Goal: Use online tool/utility: Utilize a website feature to perform a specific function

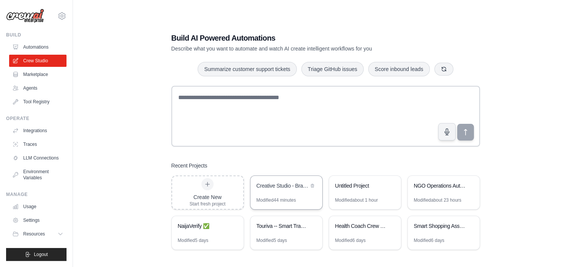
click at [283, 196] on div "Creative Studio - Brand System Builder" at bounding box center [286, 186] width 72 height 21
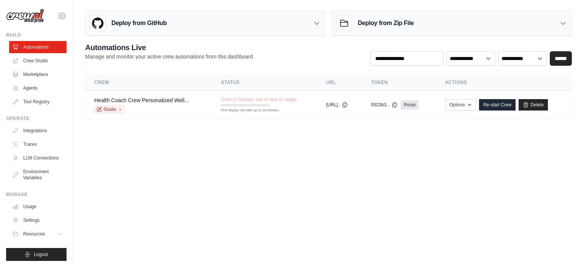
click at [375, 174] on body "nnamanisolomonblessing@gmail.com Settings Build Automations Crew Studio Resourc…" at bounding box center [292, 133] width 584 height 267
click at [36, 62] on link "Crew Studio" at bounding box center [38, 61] width 57 height 12
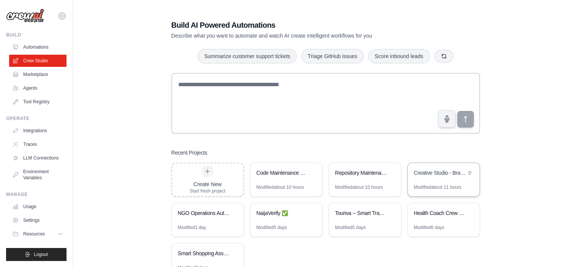
click at [429, 186] on div "Modified about 11 hours" at bounding box center [437, 187] width 47 height 6
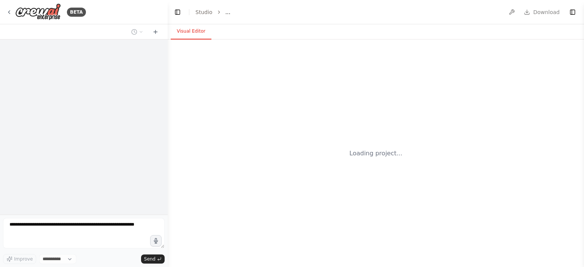
select select "****"
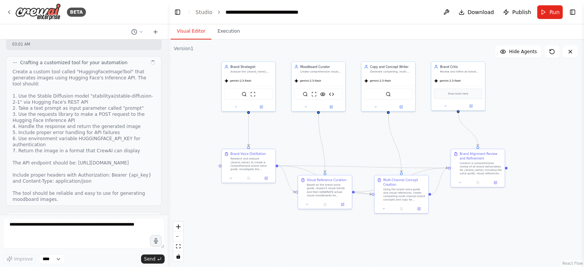
scroll to position [5206, 0]
drag, startPoint x: 333, startPoint y: 192, endPoint x: 295, endPoint y: 130, distance: 72.7
click at [295, 130] on div ".deletable-edge-delete-btn { width: 20px; height: 20px; border: 0px solid #ffff…" at bounding box center [376, 154] width 416 height 228
click at [332, 95] on img at bounding box center [331, 93] width 5 height 5
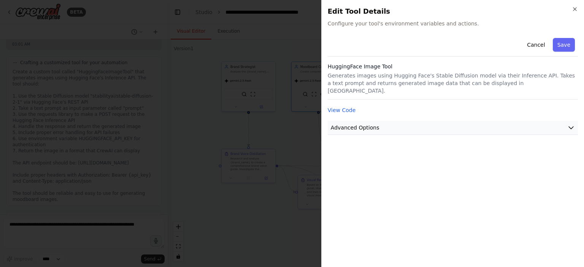
click at [406, 121] on button "Advanced Options" at bounding box center [453, 128] width 250 height 14
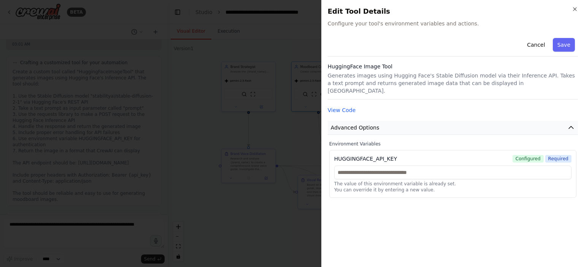
click at [573, 124] on icon "button" at bounding box center [571, 128] width 8 height 8
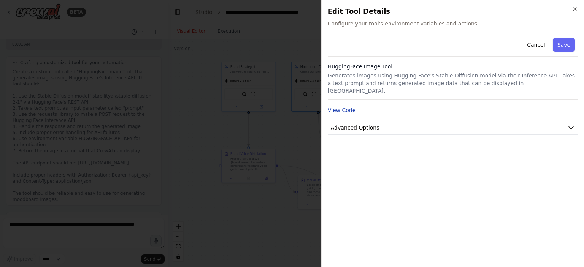
click at [337, 106] on button "View Code" at bounding box center [342, 110] width 28 height 8
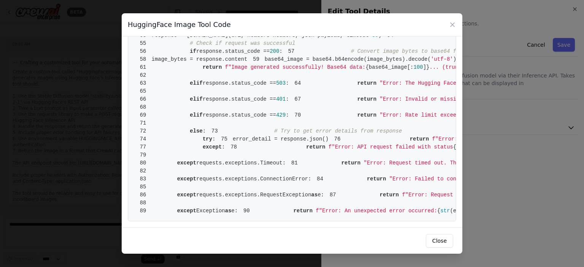
scroll to position [456, 0]
click at [451, 25] on icon at bounding box center [452, 25] width 8 height 8
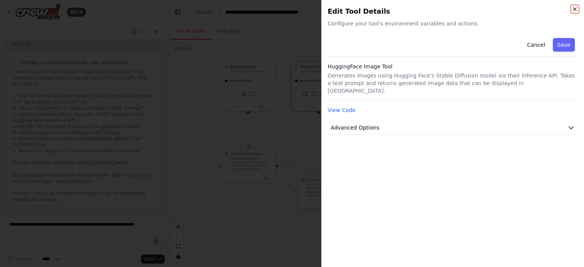
click at [575, 9] on icon "button" at bounding box center [575, 9] width 6 height 6
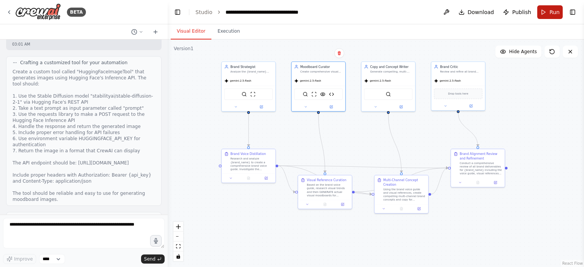
click at [541, 10] on button "Run" at bounding box center [549, 12] width 25 height 14
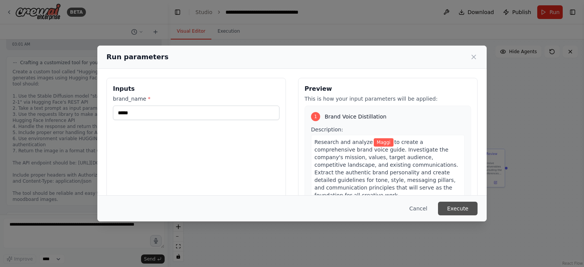
click at [451, 208] on button "Execute" at bounding box center [458, 209] width 40 height 14
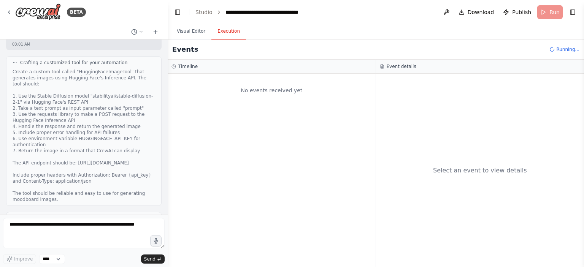
click at [217, 30] on button "Execution" at bounding box center [228, 32] width 35 height 16
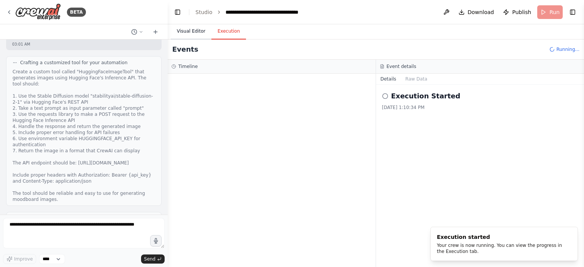
click at [189, 33] on button "Visual Editor" at bounding box center [191, 32] width 41 height 16
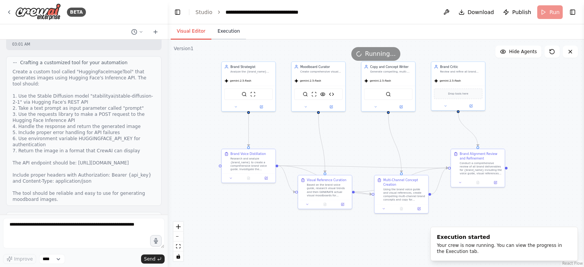
click at [228, 31] on button "Execution" at bounding box center [228, 32] width 35 height 16
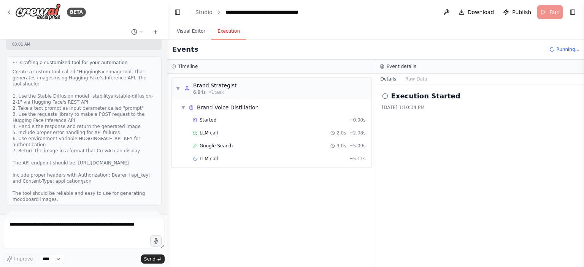
click at [459, 152] on div "Execution Started [DATE] 1:10:34 PM" at bounding box center [480, 176] width 208 height 182
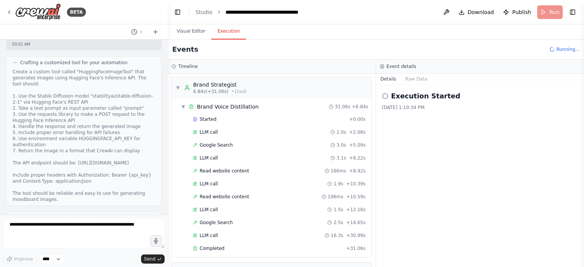
scroll to position [0, 0]
click at [214, 250] on span "Completed" at bounding box center [211, 249] width 25 height 6
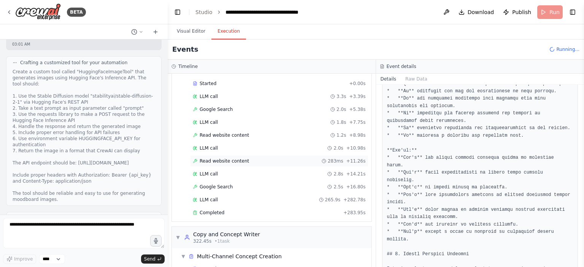
scroll to position [244, 0]
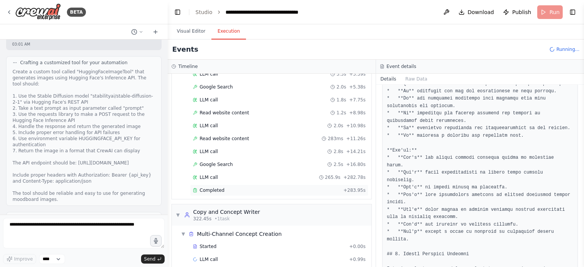
click at [206, 187] on span "Completed" at bounding box center [211, 190] width 25 height 6
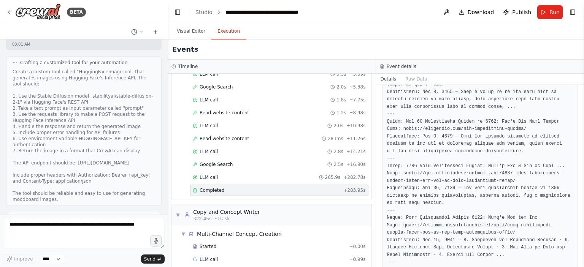
scroll to position [5624, 0]
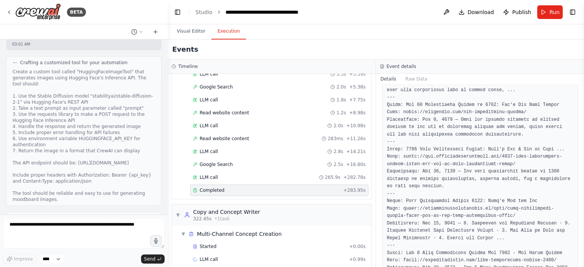
drag, startPoint x: 581, startPoint y: 120, endPoint x: 581, endPoint y: 126, distance: 5.7
click at [581, 126] on button "Toggle Sidebar" at bounding box center [584, 133] width 6 height 267
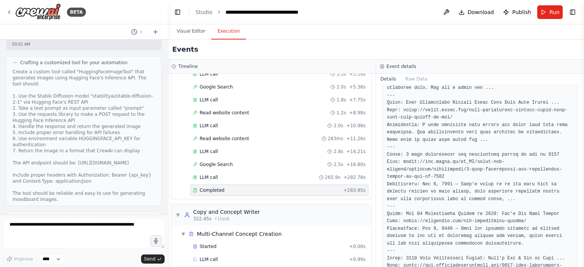
scroll to position [33795, 0]
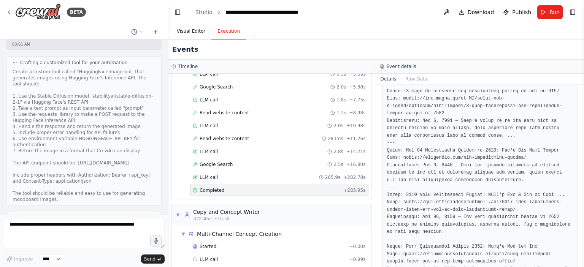
click at [195, 35] on button "Visual Editor" at bounding box center [191, 32] width 41 height 16
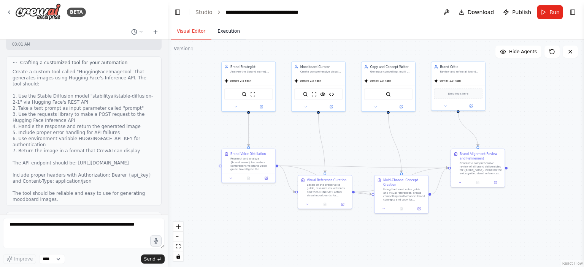
click at [214, 32] on button "Execution" at bounding box center [228, 32] width 35 height 16
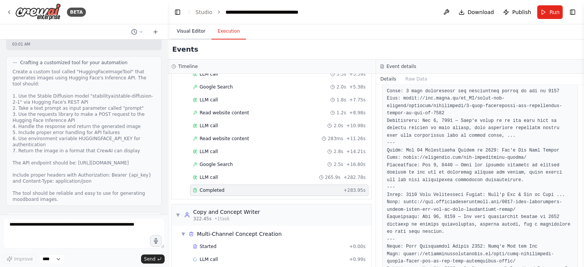
click at [194, 33] on button "Visual Editor" at bounding box center [191, 32] width 41 height 16
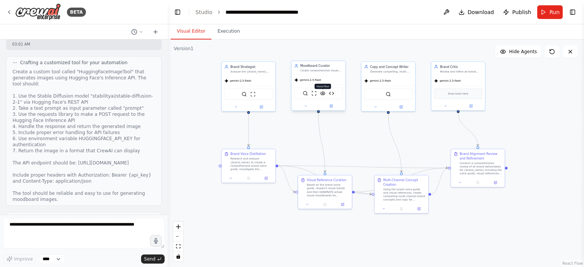
click at [322, 94] on img at bounding box center [322, 93] width 5 height 5
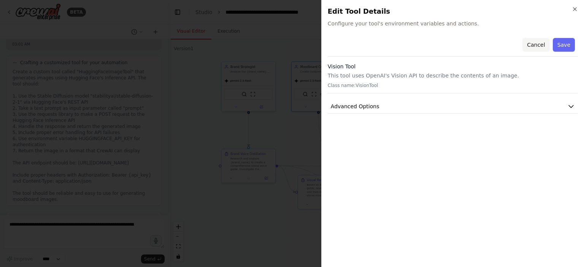
click at [538, 47] on button "Cancel" at bounding box center [535, 45] width 27 height 14
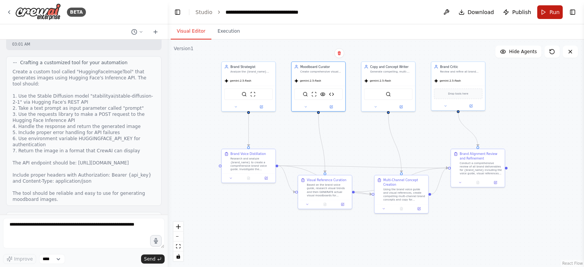
click at [546, 15] on button "Run" at bounding box center [549, 12] width 25 height 14
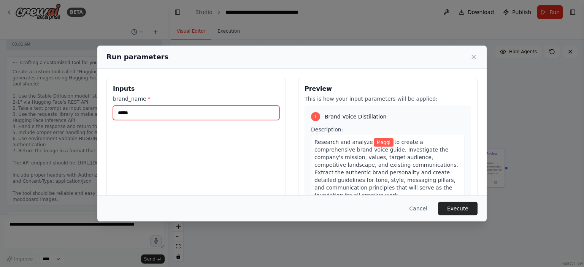
click at [217, 115] on input "*****" at bounding box center [196, 113] width 166 height 14
type input "*"
type input "****"
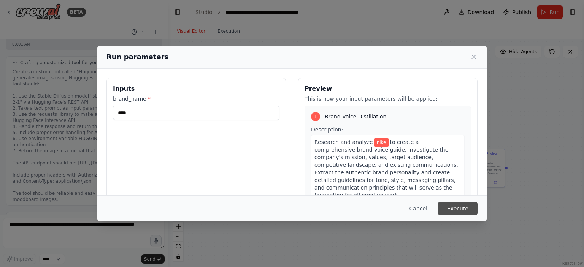
click at [457, 213] on button "Execute" at bounding box center [458, 209] width 40 height 14
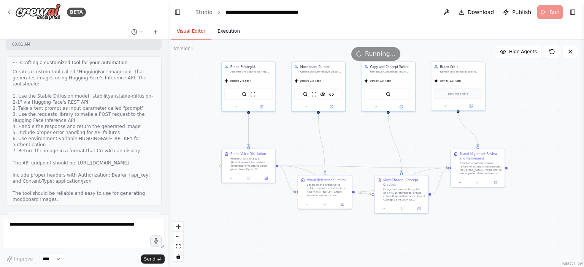
click at [214, 36] on button "Execution" at bounding box center [228, 32] width 35 height 16
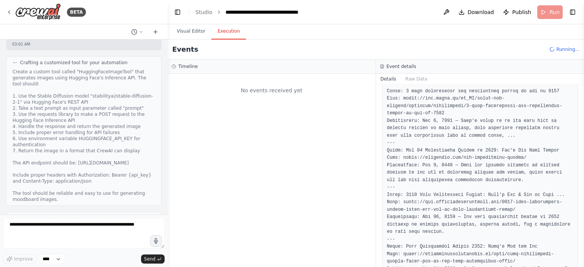
scroll to position [0, 0]
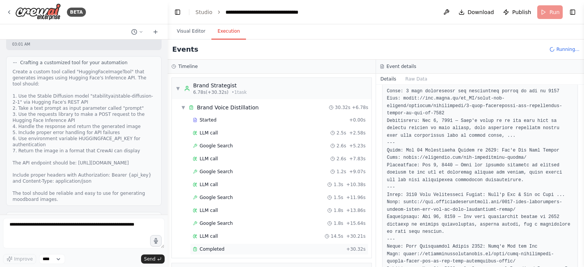
click at [225, 247] on div "Completed" at bounding box center [268, 249] width 150 height 6
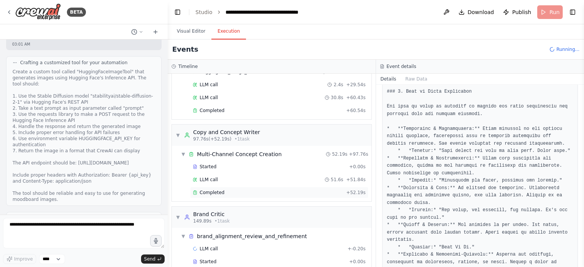
scroll to position [318, 0]
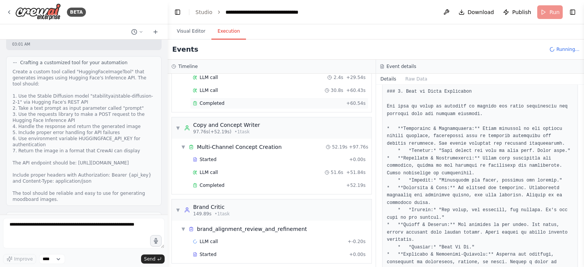
click at [213, 100] on span "Completed" at bounding box center [211, 103] width 25 height 6
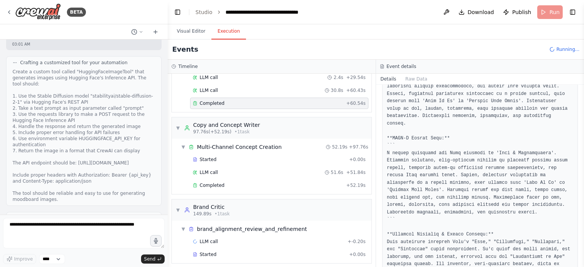
scroll to position [1757, 0]
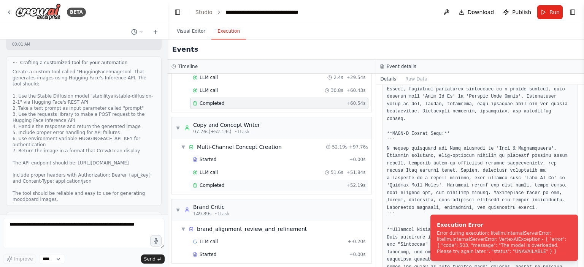
click at [224, 182] on div "Completed" at bounding box center [268, 185] width 150 height 6
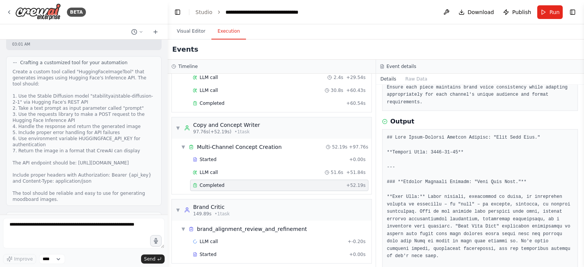
scroll to position [78, 0]
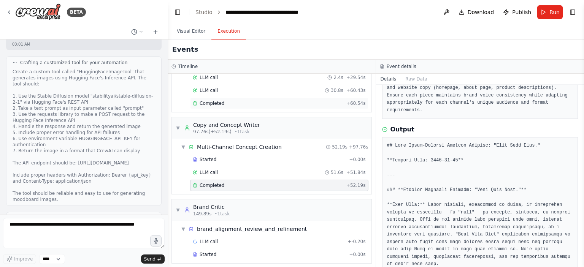
click at [216, 100] on span "Completed" at bounding box center [211, 103] width 25 height 6
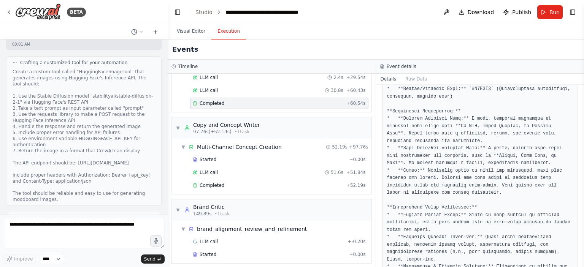
scroll to position [685, 0]
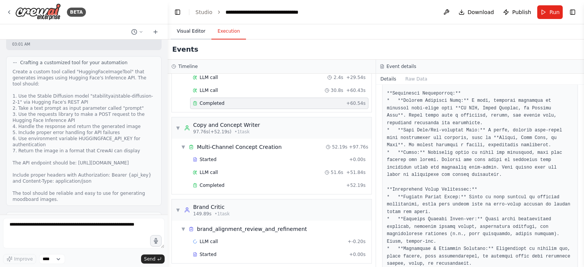
click at [192, 32] on button "Visual Editor" at bounding box center [191, 32] width 41 height 16
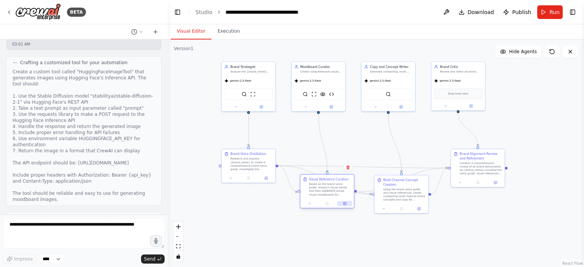
click at [344, 204] on icon at bounding box center [344, 203] width 3 height 3
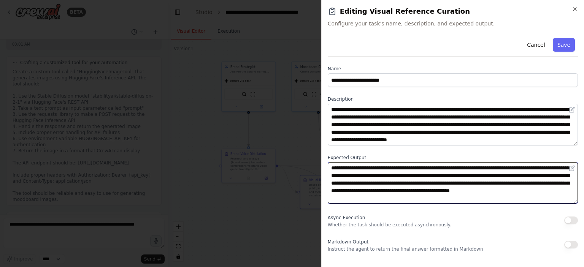
click at [429, 199] on textarea "**********" at bounding box center [453, 183] width 250 height 42
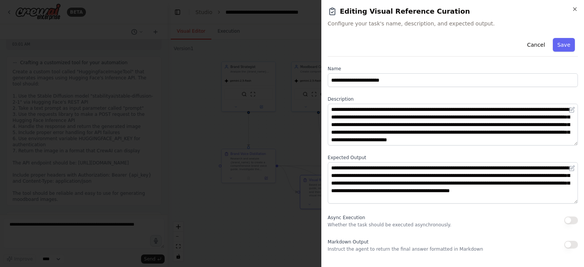
click at [281, 214] on div at bounding box center [292, 133] width 584 height 267
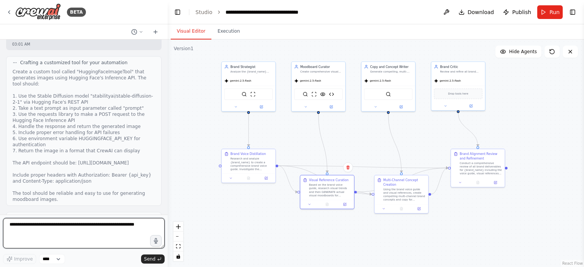
click at [91, 231] on textarea at bounding box center [83, 233] width 161 height 30
type textarea "**********"
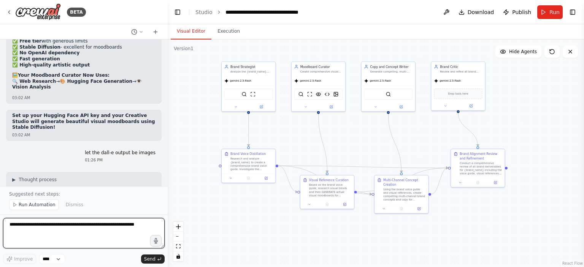
scroll to position [5733, 0]
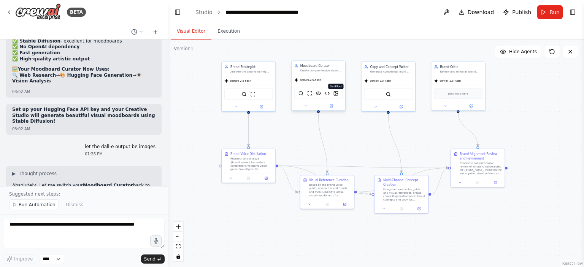
click at [336, 93] on img at bounding box center [335, 93] width 5 height 5
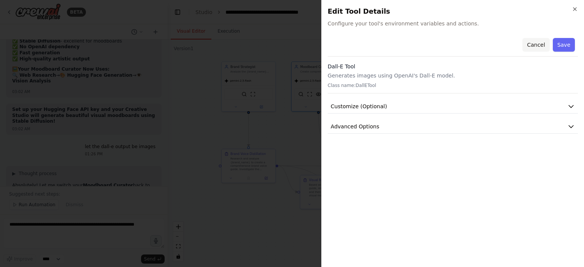
click at [536, 45] on button "Cancel" at bounding box center [535, 45] width 27 height 14
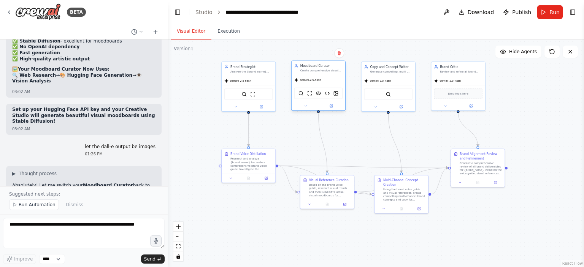
click at [324, 79] on div "gemini-2.5-flash" at bounding box center [318, 79] width 54 height 9
click at [330, 106] on icon at bounding box center [331, 106] width 3 height 3
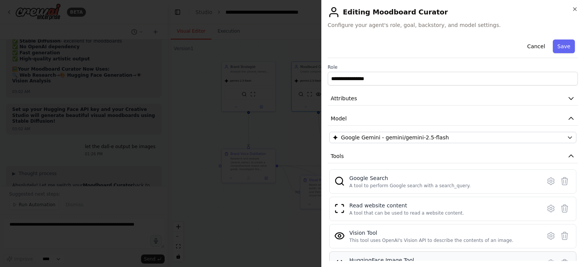
scroll to position [76, 0]
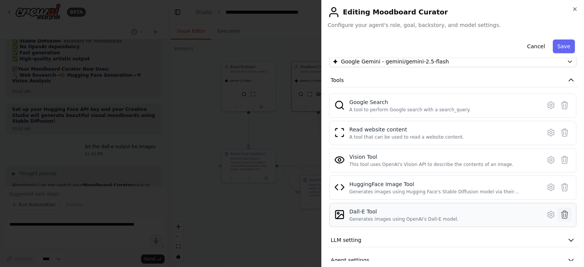
click at [561, 216] on icon at bounding box center [564, 215] width 6 height 8
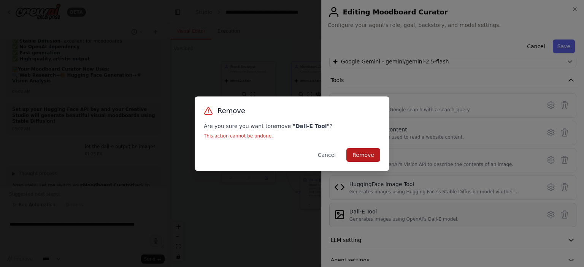
click at [366, 151] on button "Remove" at bounding box center [363, 155] width 34 height 14
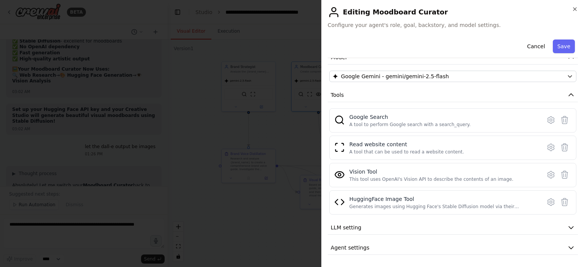
scroll to position [60, 0]
click at [220, 138] on div at bounding box center [292, 133] width 584 height 267
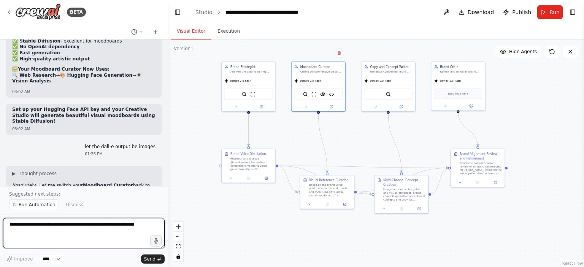
click at [47, 227] on textarea at bounding box center [83, 233] width 161 height 30
type textarea "**********"
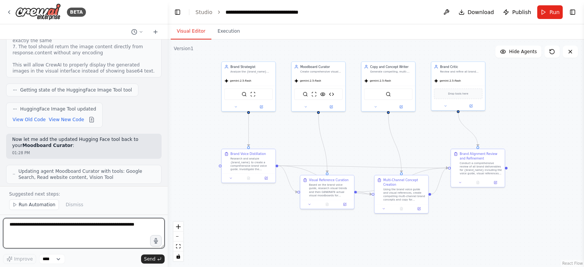
scroll to position [6334, 0]
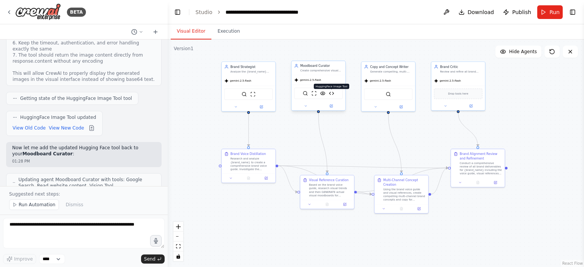
click at [332, 92] on img at bounding box center [331, 93] width 5 height 5
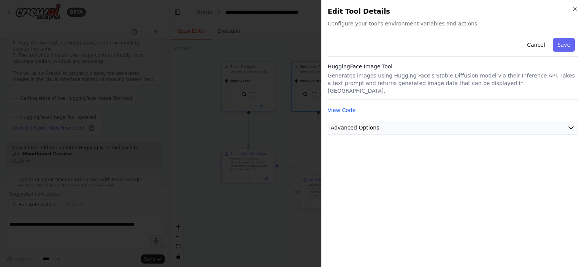
click at [357, 124] on span "Advanced Options" at bounding box center [355, 128] width 49 height 8
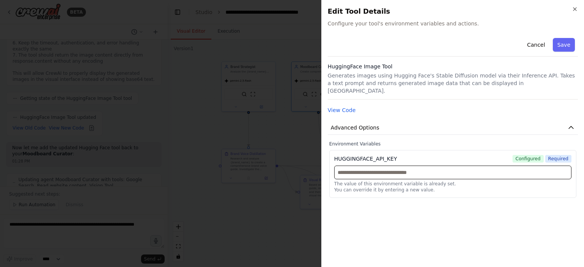
click at [384, 166] on input "text" at bounding box center [452, 173] width 237 height 14
paste input "**********"
type input "**********"
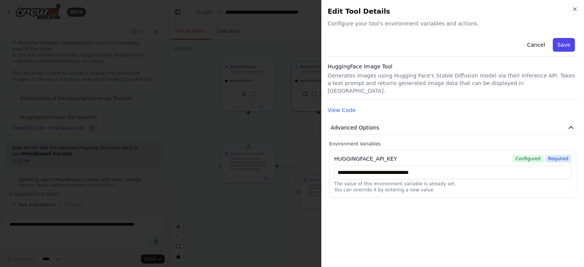
click at [564, 45] on button "Save" at bounding box center [564, 45] width 22 height 14
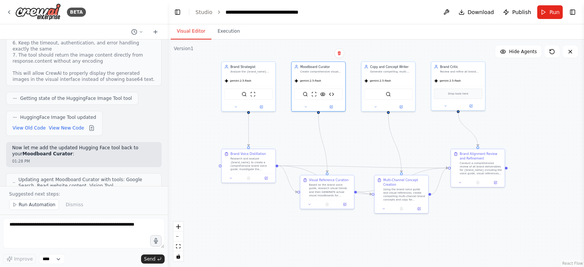
scroll to position [6410, 0]
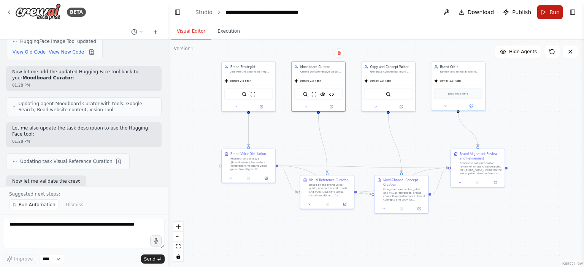
click at [544, 12] on button "Run" at bounding box center [549, 12] width 25 height 14
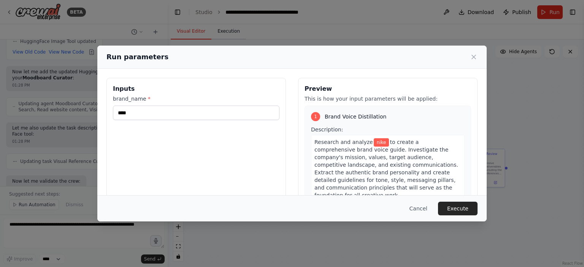
click at [222, 32] on div "Run parameters Inputs brand_name * **** Preview This is how your input paramete…" at bounding box center [292, 133] width 584 height 267
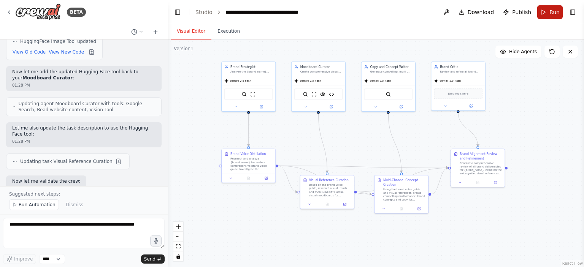
click at [542, 9] on button "Run" at bounding box center [549, 12] width 25 height 14
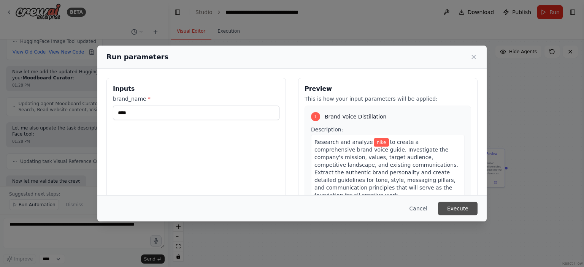
click at [456, 207] on button "Execute" at bounding box center [458, 209] width 40 height 14
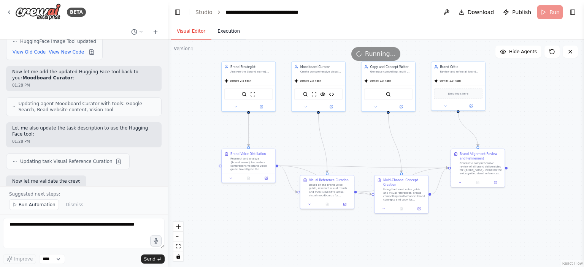
click at [225, 31] on button "Execution" at bounding box center [228, 32] width 35 height 16
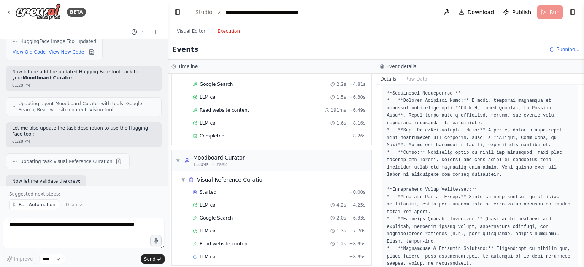
scroll to position [66, 0]
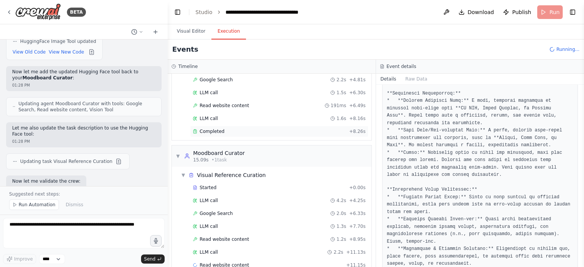
click at [217, 130] on span "Completed" at bounding box center [211, 131] width 25 height 6
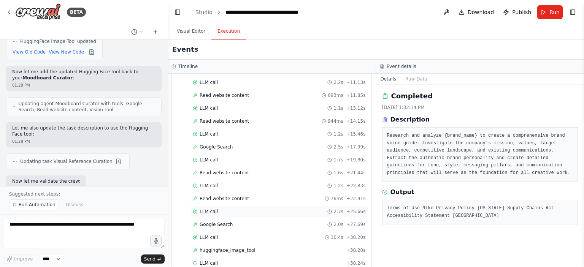
scroll to position [245, 0]
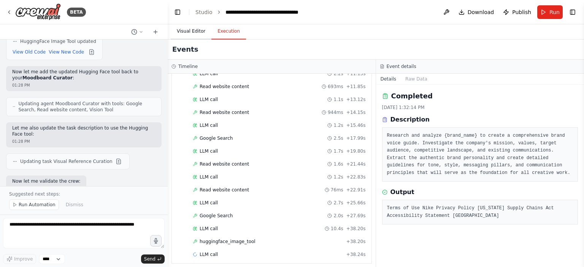
click at [190, 32] on button "Visual Editor" at bounding box center [191, 32] width 41 height 16
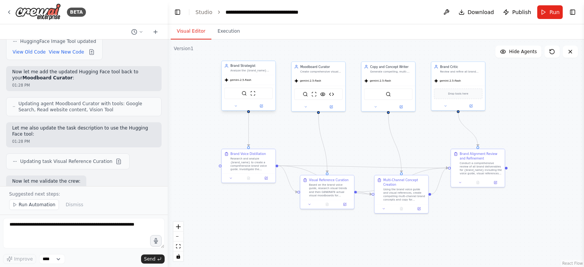
click at [241, 83] on div "gemini-2.5-flash" at bounding box center [249, 79] width 54 height 9
click at [260, 103] on button at bounding box center [261, 105] width 25 height 5
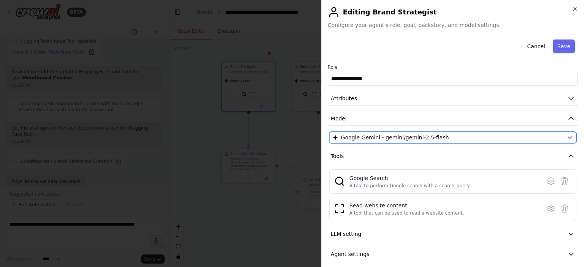
click at [352, 135] on span "Google Gemini - gemini/gemini-2.5-flash" at bounding box center [395, 138] width 108 height 8
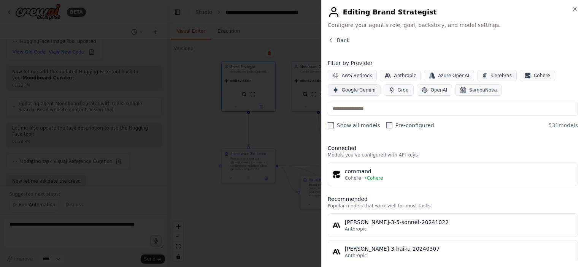
click at [347, 89] on span "Google Gemini" at bounding box center [359, 90] width 34 height 6
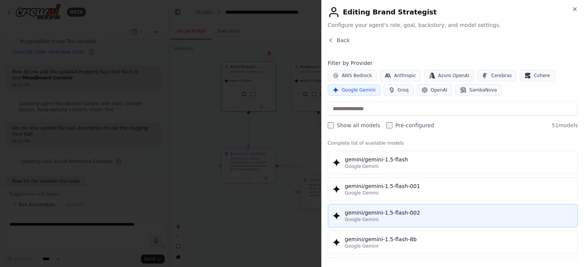
scroll to position [0, 0]
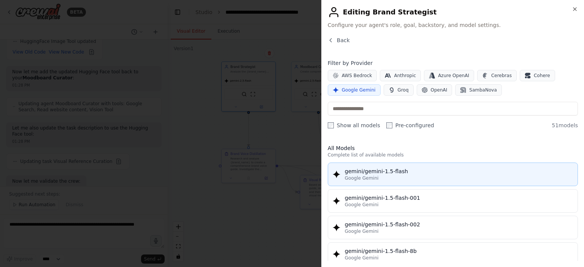
click at [374, 176] on span "Google Gemini" at bounding box center [362, 178] width 34 height 6
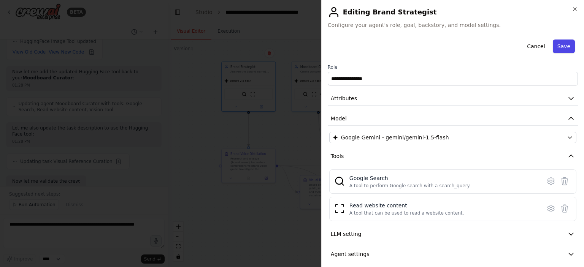
click at [562, 44] on button "Save" at bounding box center [564, 47] width 22 height 14
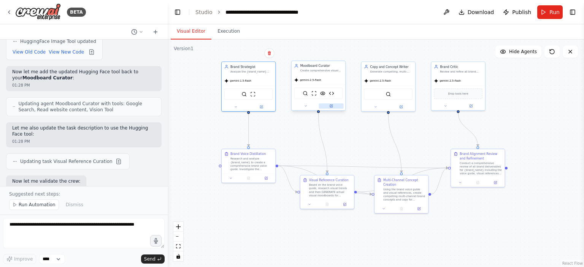
click at [333, 104] on button at bounding box center [331, 105] width 25 height 5
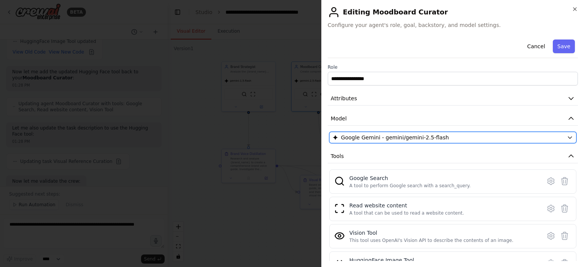
click at [385, 136] on span "Google Gemini - gemini/gemini-2.5-flash" at bounding box center [395, 138] width 108 height 8
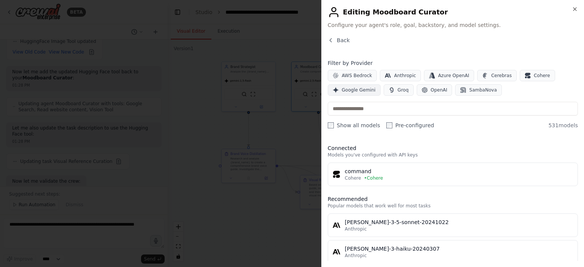
click at [352, 88] on span "Google Gemini" at bounding box center [359, 90] width 34 height 6
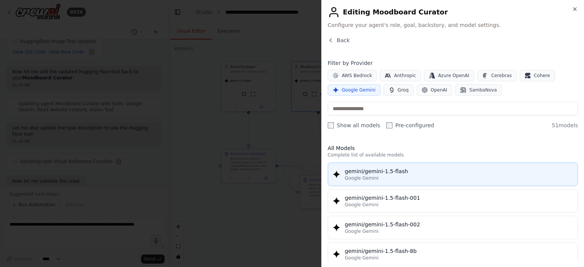
click at [375, 174] on div "gemini/gemini-1.5-flash" at bounding box center [459, 172] width 228 height 8
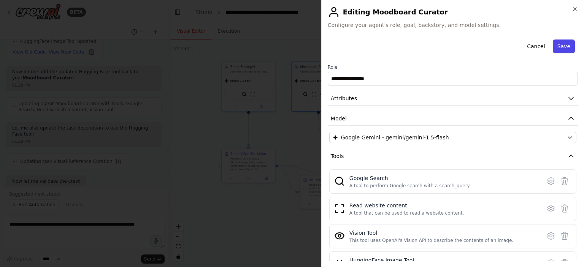
click at [557, 48] on button "Save" at bounding box center [564, 47] width 22 height 14
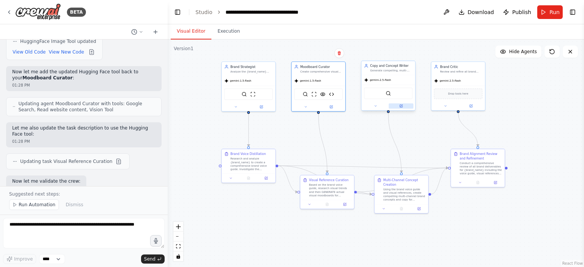
click at [400, 106] on icon at bounding box center [401, 105] width 2 height 2
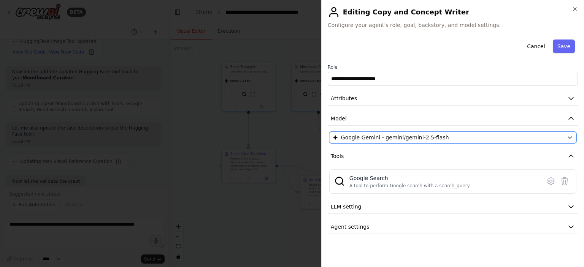
click at [369, 138] on span "Google Gemini - gemini/gemini-2.5-flash" at bounding box center [395, 138] width 108 height 8
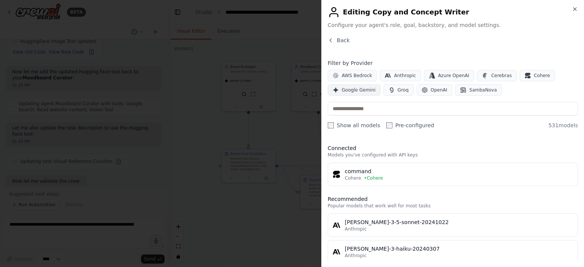
click at [362, 91] on span "Google Gemini" at bounding box center [359, 90] width 34 height 6
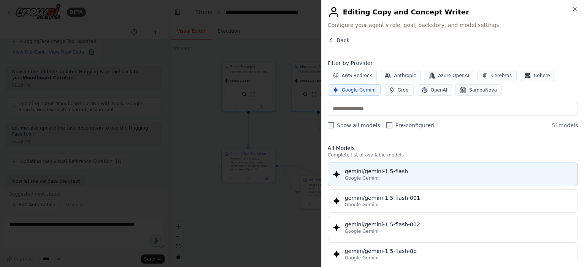
click at [382, 171] on div "gemini/gemini-1.5-flash" at bounding box center [459, 172] width 228 height 8
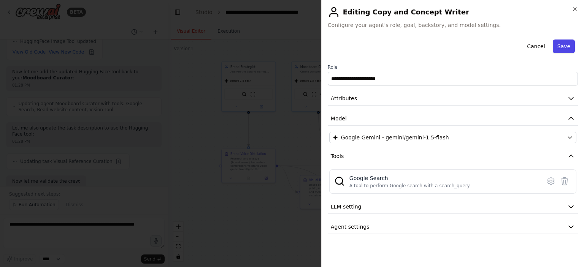
click at [561, 44] on button "Save" at bounding box center [564, 47] width 22 height 14
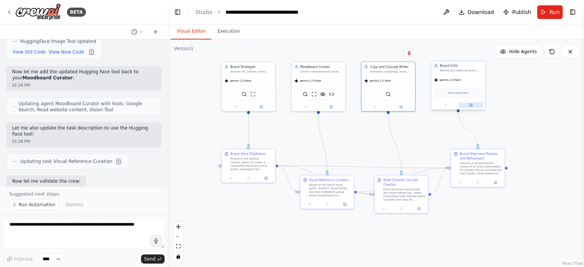
click at [470, 103] on button at bounding box center [470, 105] width 25 height 5
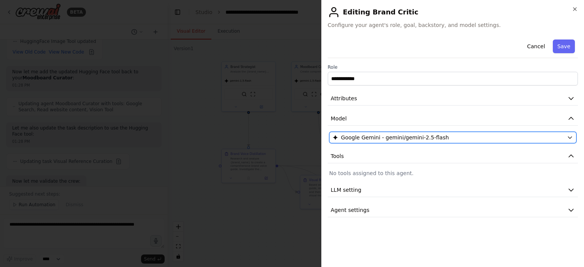
click at [448, 136] on div "Google Gemini - gemini/gemini-2.5-flash" at bounding box center [447, 138] width 231 height 8
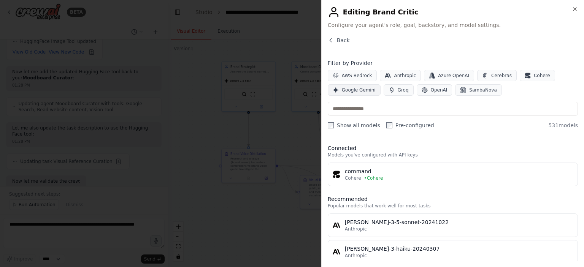
click at [361, 87] on span "Google Gemini" at bounding box center [359, 90] width 34 height 6
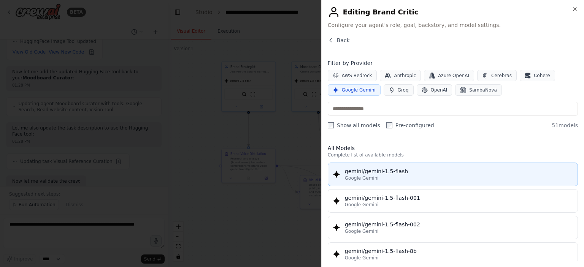
click at [415, 184] on button "gemini/gemini-1.5-flash Google Gemini" at bounding box center [453, 175] width 250 height 24
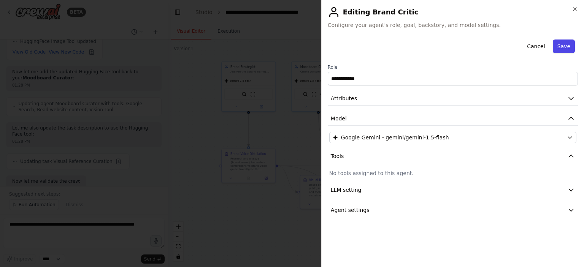
click at [566, 45] on button "Save" at bounding box center [564, 47] width 22 height 14
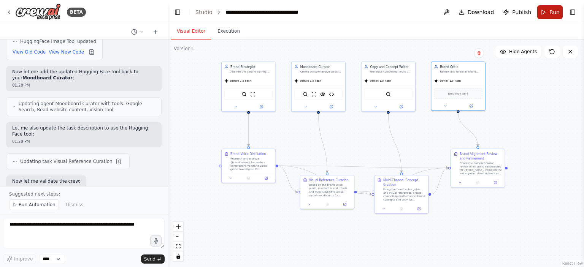
click at [551, 14] on span "Run" at bounding box center [554, 12] width 10 height 8
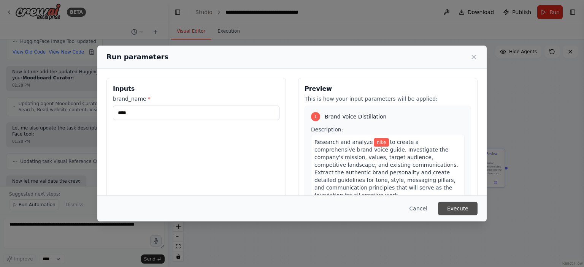
click at [446, 211] on button "Execute" at bounding box center [458, 209] width 40 height 14
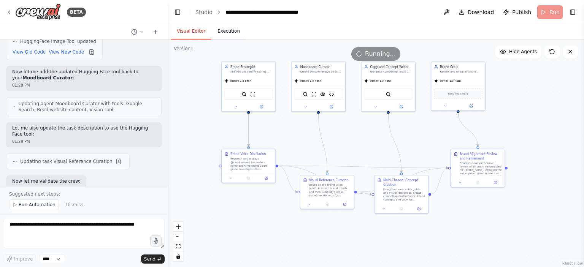
click at [229, 28] on button "Execution" at bounding box center [228, 32] width 35 height 16
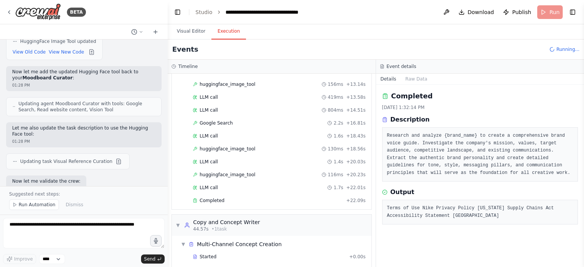
scroll to position [372, 0]
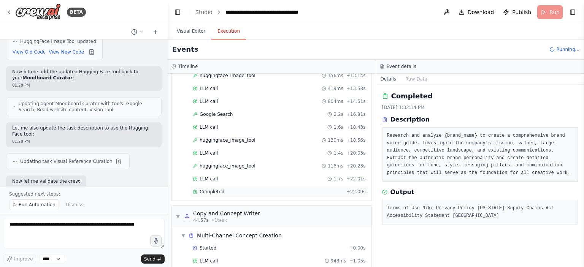
click at [224, 189] on div "Completed" at bounding box center [268, 192] width 150 height 6
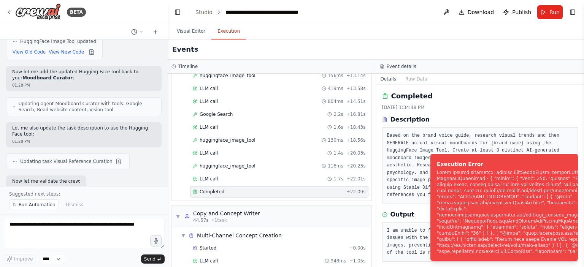
click at [399, 222] on div "I am unable to fulfill the request at this time due to technical issues with th…" at bounding box center [480, 242] width 196 height 40
click at [570, 160] on icon "Notifications (F8)" at bounding box center [571, 160] width 6 height 6
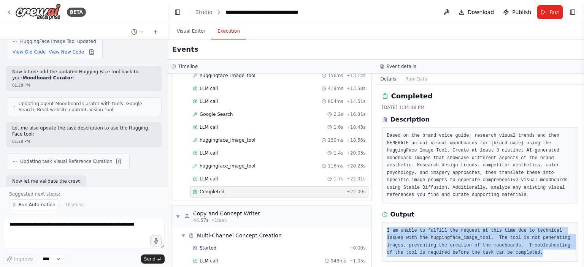
drag, startPoint x: 494, startPoint y: 247, endPoint x: 383, endPoint y: 224, distance: 113.3
click at [383, 224] on div "I am unable to fulfill the request at this time due to technical issues with th…" at bounding box center [480, 242] width 196 height 40
copy pre "I am unable to fulfill the request at this time due to technical issues with th…"
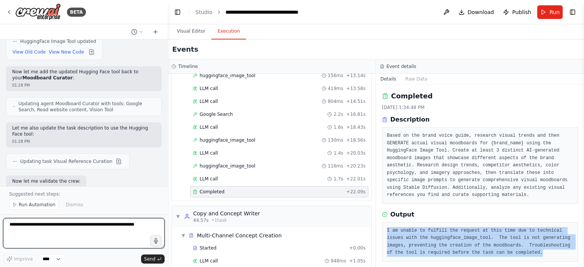
click at [68, 225] on textarea at bounding box center [83, 233] width 161 height 30
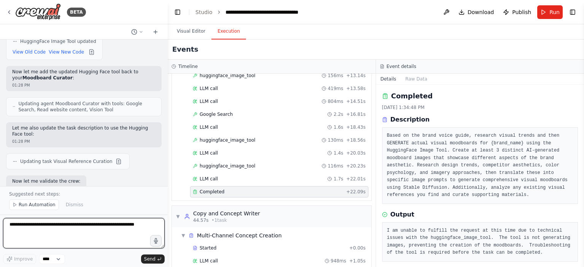
paste textarea "**********"
type textarea "**********"
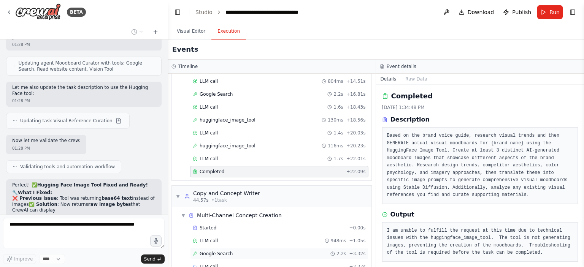
scroll to position [403, 0]
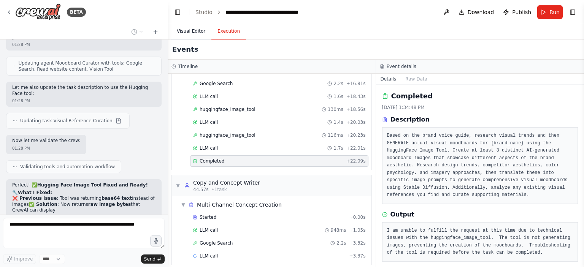
click at [184, 31] on button "Visual Editor" at bounding box center [191, 32] width 41 height 16
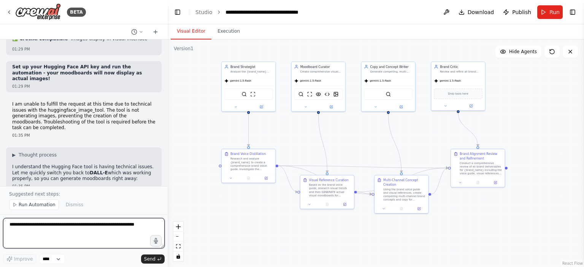
scroll to position [6755, 0]
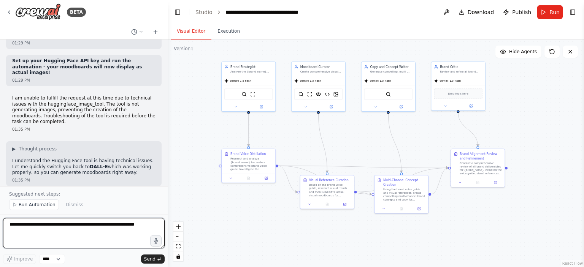
click at [121, 224] on textarea at bounding box center [83, 233] width 161 height 30
type textarea "**********"
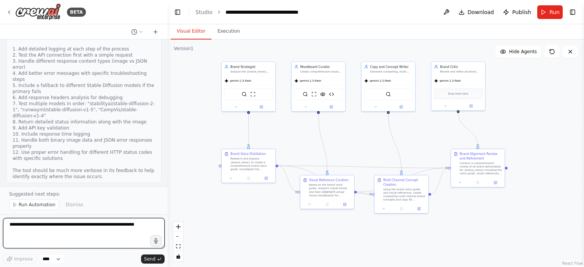
scroll to position [7313, 0]
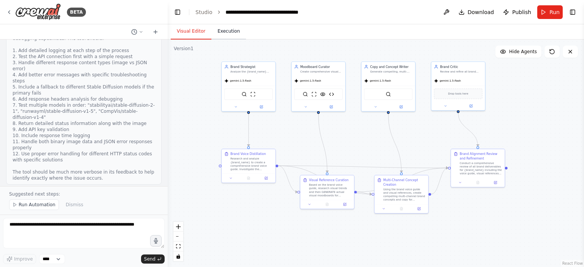
click at [223, 36] on button "Execution" at bounding box center [228, 32] width 35 height 16
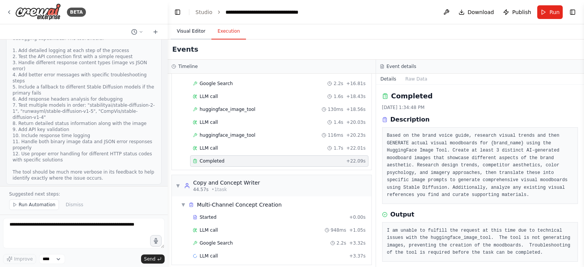
click at [187, 34] on button "Visual Editor" at bounding box center [191, 32] width 41 height 16
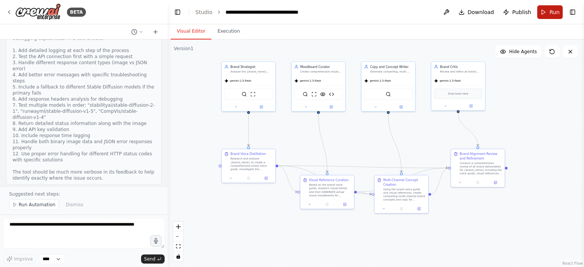
click at [550, 15] on span "Run" at bounding box center [554, 12] width 10 height 8
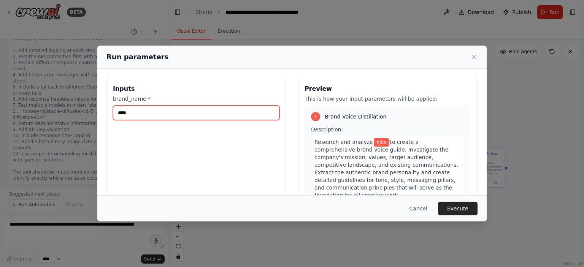
click at [209, 111] on input "****" at bounding box center [196, 113] width 166 height 14
type input "*"
type input "******"
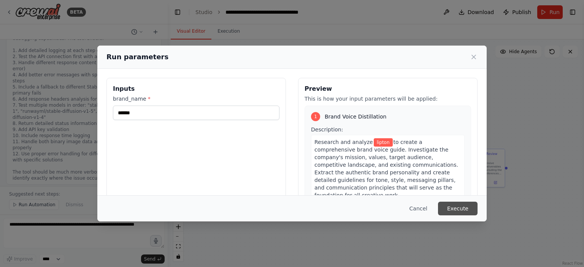
click at [468, 212] on button "Execute" at bounding box center [458, 209] width 40 height 14
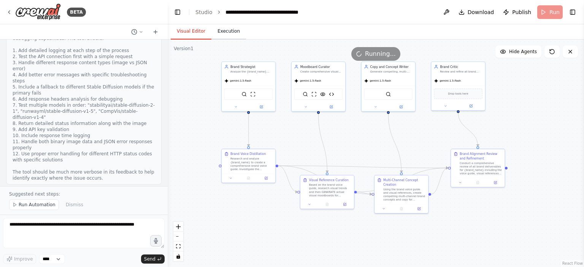
click at [225, 33] on button "Execution" at bounding box center [228, 32] width 35 height 16
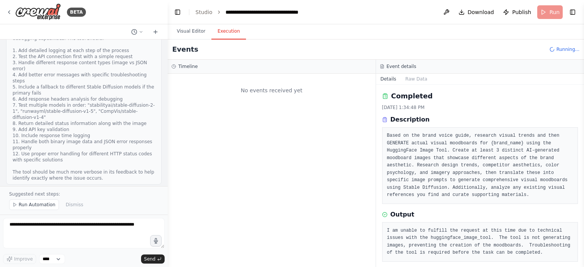
scroll to position [0, 0]
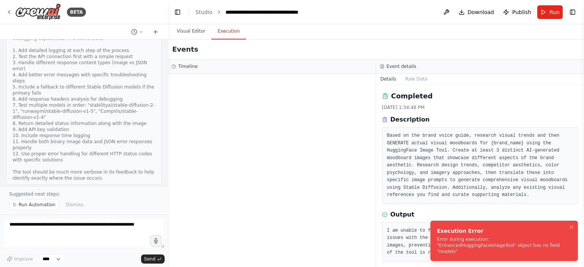
drag, startPoint x: 480, startPoint y: 256, endPoint x: 463, endPoint y: 238, distance: 24.7
click at [463, 238] on li "Execution Error Error during execution: "EnhancedHuggingFaceImageTool" object h…" at bounding box center [503, 241] width 147 height 40
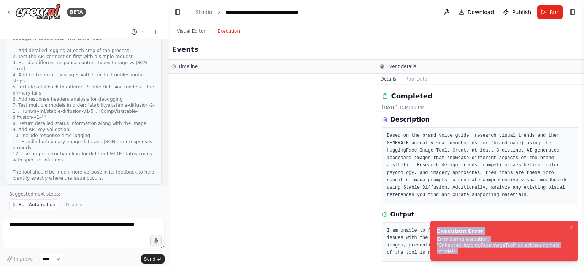
drag, startPoint x: 479, startPoint y: 252, endPoint x: 437, endPoint y: 238, distance: 43.6
click at [437, 238] on div "Execution Error Error during execution: "EnhancedHuggingFaceImageTool" object h…" at bounding box center [502, 240] width 131 height 27
copy div "Execution Error Error during execution: "EnhancedHuggingFaceImageTool" object h…"
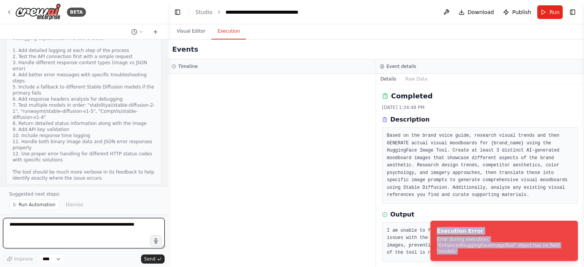
click at [43, 226] on textarea at bounding box center [83, 233] width 161 height 30
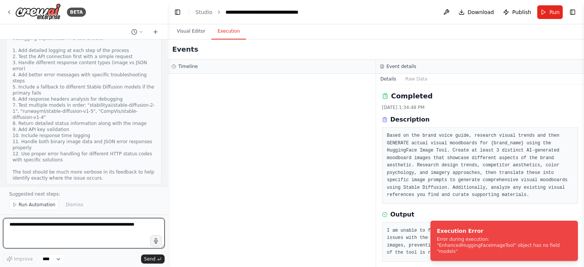
paste textarea "**********"
type textarea "**********"
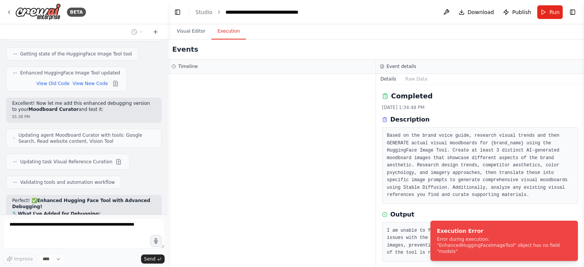
scroll to position [7488, 0]
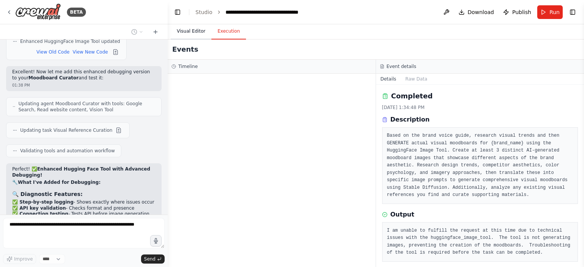
click at [182, 33] on button "Visual Editor" at bounding box center [191, 32] width 41 height 16
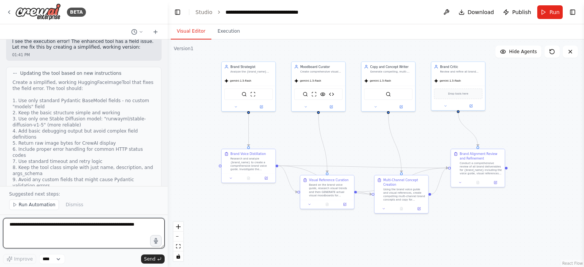
scroll to position [7965, 0]
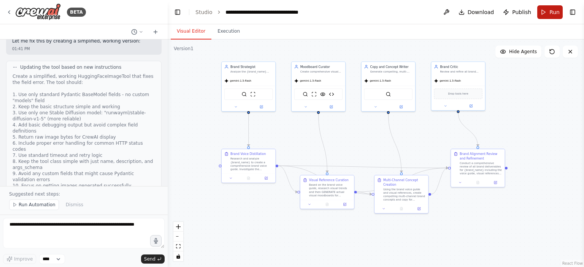
click at [547, 12] on button "Run" at bounding box center [549, 12] width 25 height 14
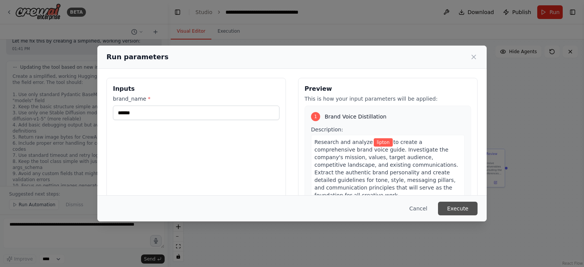
click at [448, 209] on button "Execute" at bounding box center [458, 209] width 40 height 14
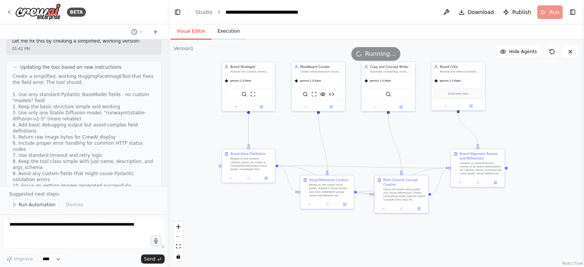
click at [226, 31] on button "Execution" at bounding box center [228, 32] width 35 height 16
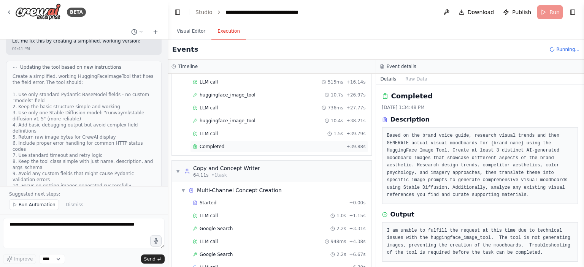
scroll to position [301, 0]
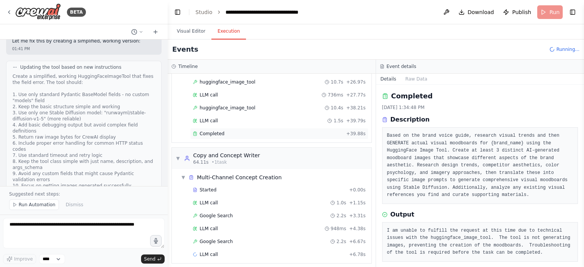
click at [206, 133] on div "Completed + 39.88s" at bounding box center [279, 133] width 178 height 11
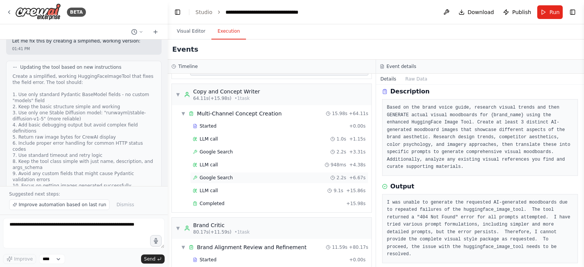
scroll to position [395, 0]
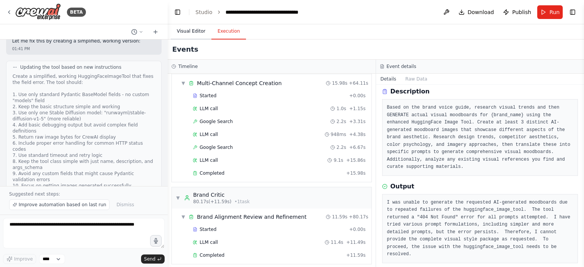
click at [187, 28] on button "Visual Editor" at bounding box center [191, 32] width 41 height 16
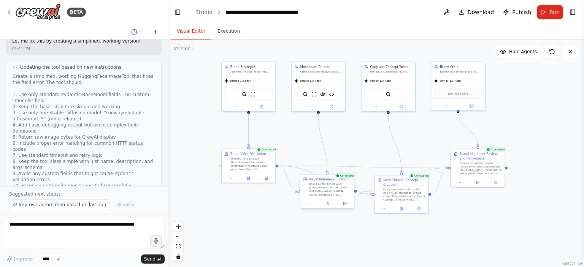
click at [327, 207] on div at bounding box center [327, 203] width 54 height 9
click at [327, 205] on icon at bounding box center [326, 203] width 3 height 3
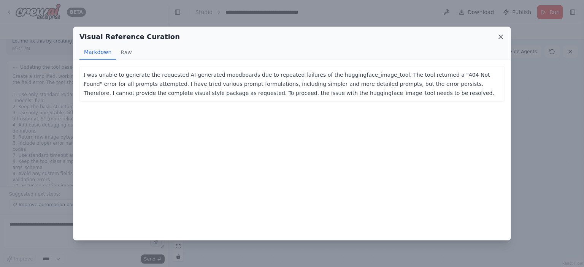
click at [502, 36] on icon at bounding box center [501, 37] width 8 height 8
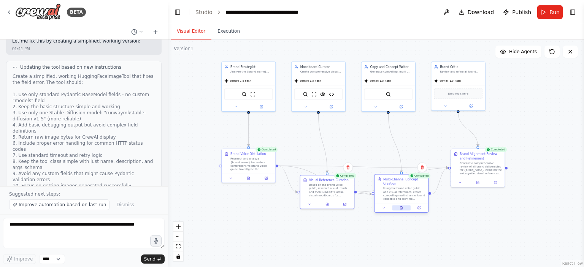
click at [401, 209] on icon at bounding box center [401, 207] width 2 height 3
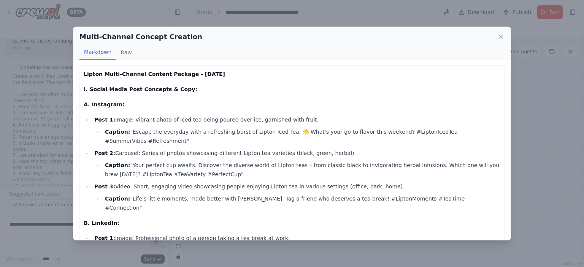
scroll to position [0, 0]
click at [499, 38] on icon at bounding box center [501, 37] width 4 height 4
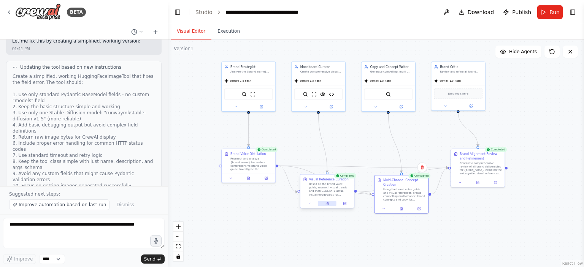
click at [328, 204] on icon at bounding box center [327, 203] width 2 height 3
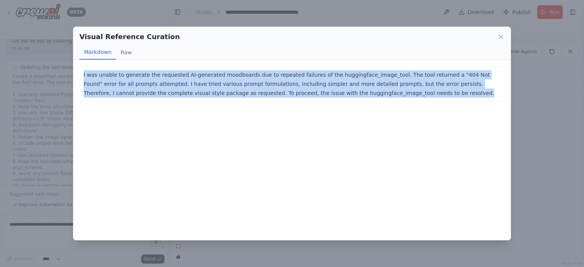
drag, startPoint x: 342, startPoint y: 94, endPoint x: 82, endPoint y: 74, distance: 260.3
click at [82, 74] on div "I was unable to generate the requested AI-generated moodboards due to repeated …" at bounding box center [291, 84] width 425 height 36
copy p "I was unable to generate the requested AI-generated moodboards due to repeated …"
click at [52, 163] on div "Visual Reference Curation Markdown Raw I was unable to generate the requested A…" at bounding box center [292, 133] width 584 height 267
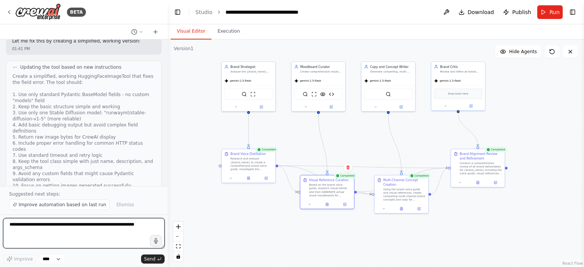
click at [52, 228] on textarea at bounding box center [83, 233] width 161 height 30
paste textarea "**********"
type textarea "**********"
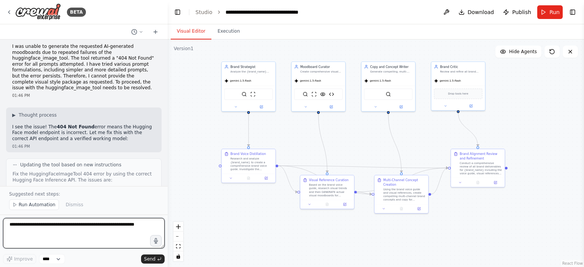
scroll to position [8459, 0]
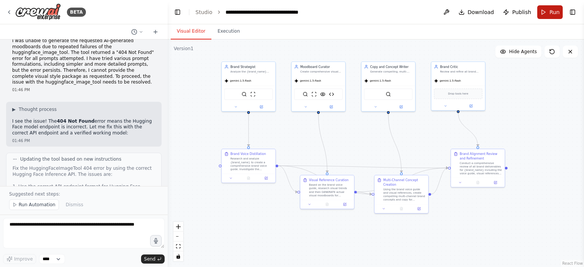
click at [541, 14] on button "Run" at bounding box center [549, 12] width 25 height 14
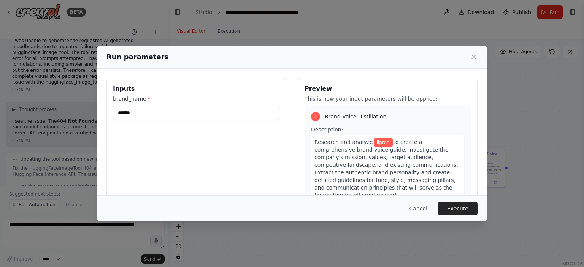
click at [474, 58] on icon at bounding box center [474, 57] width 4 height 4
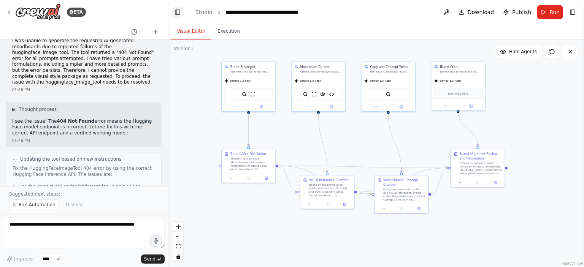
click at [174, 11] on button "Toggle Left Sidebar" at bounding box center [177, 12] width 11 height 11
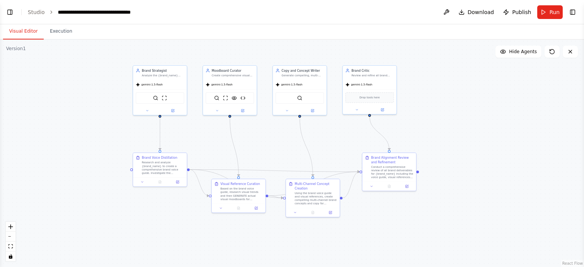
drag, startPoint x: 202, startPoint y: 51, endPoint x: 281, endPoint y: 55, distance: 79.1
click at [281, 55] on div ".deletable-edge-delete-btn { width: 20px; height: 20px; border: 0px solid #ffff…" at bounding box center [292, 154] width 584 height 228
click at [547, 12] on button "Run" at bounding box center [549, 12] width 25 height 14
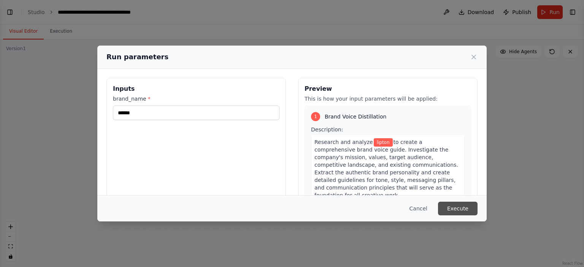
click at [451, 211] on button "Execute" at bounding box center [458, 209] width 40 height 14
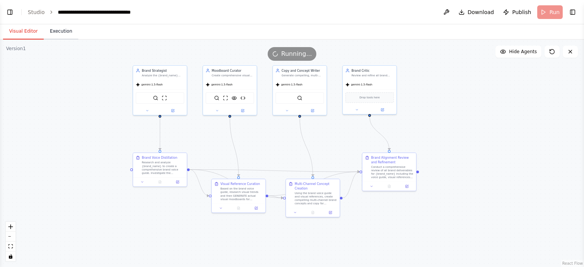
click at [65, 32] on button "Execution" at bounding box center [61, 32] width 35 height 16
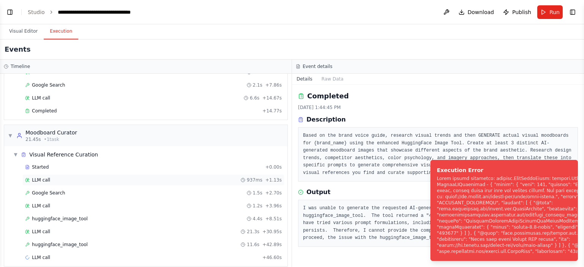
scroll to position [117, 0]
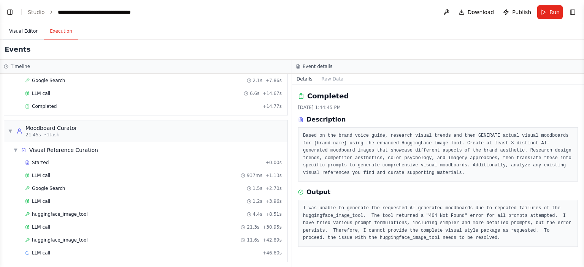
click at [33, 33] on button "Visual Editor" at bounding box center [23, 32] width 41 height 16
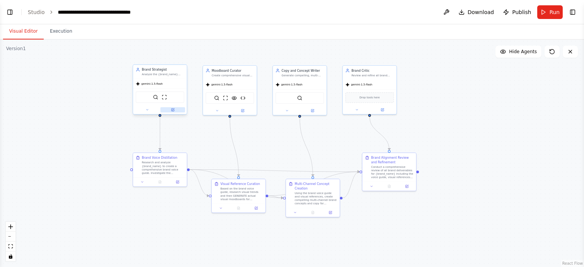
click at [171, 109] on icon at bounding box center [172, 109] width 3 height 3
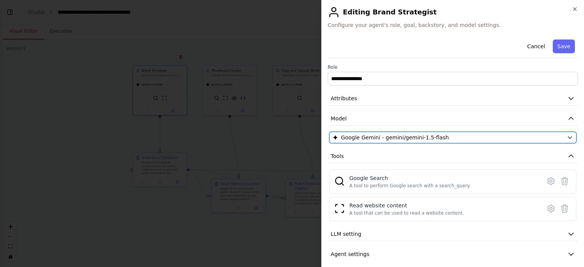
click at [371, 138] on span "Google Gemini - gemini/gemini-1.5-flash" at bounding box center [395, 138] width 108 height 8
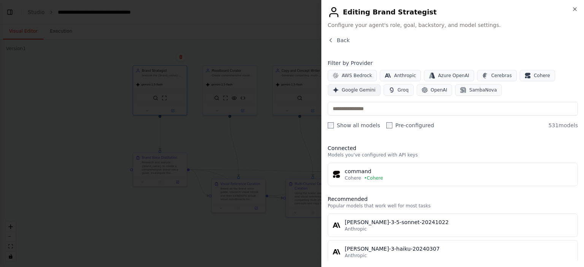
click at [347, 92] on span "Google Gemini" at bounding box center [359, 90] width 34 height 6
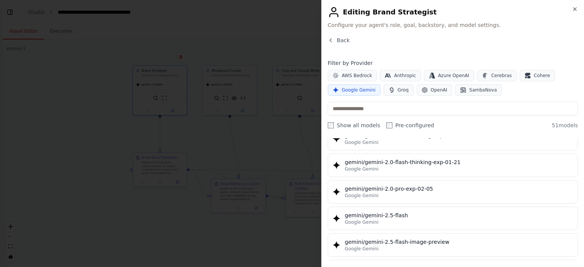
scroll to position [608, 0]
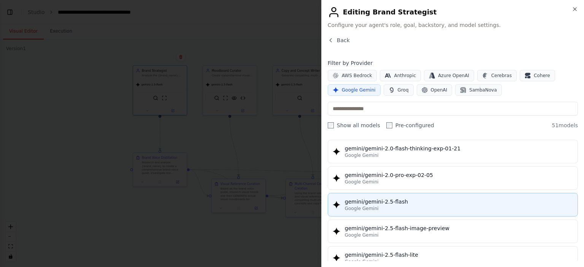
click at [370, 199] on div "gemini/gemini-2.5-flash" at bounding box center [459, 202] width 228 height 8
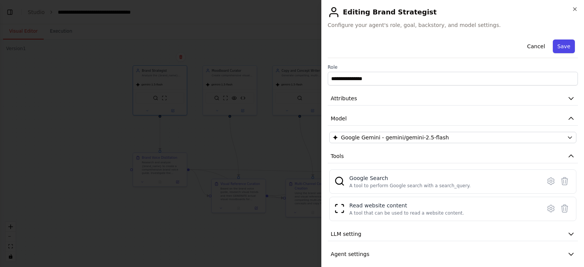
click at [555, 47] on button "Save" at bounding box center [564, 47] width 22 height 14
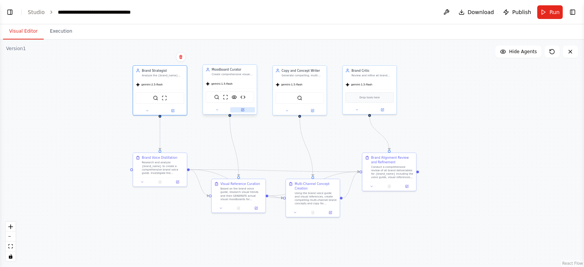
click at [242, 109] on icon at bounding box center [243, 109] width 2 height 2
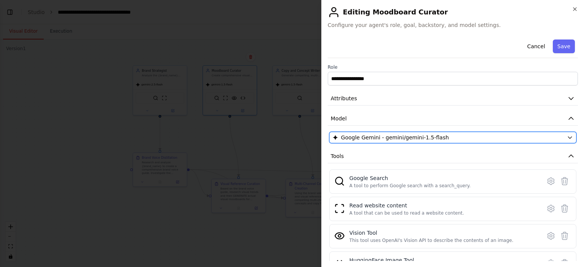
click at [378, 136] on span "Google Gemini - gemini/gemini-1.5-flash" at bounding box center [395, 138] width 108 height 8
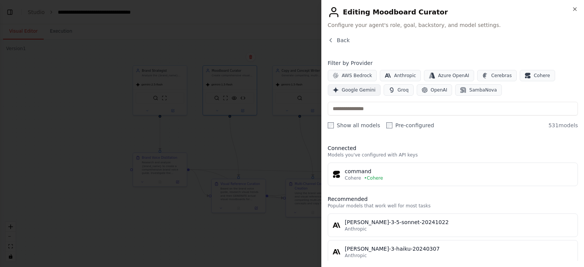
click at [348, 89] on span "Google Gemini" at bounding box center [359, 90] width 34 height 6
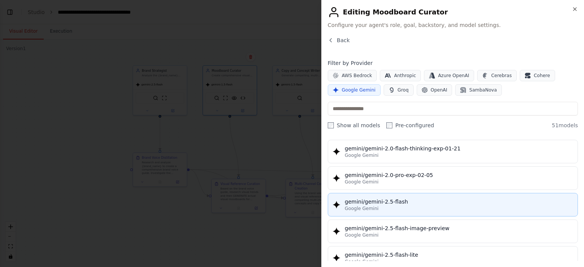
click at [397, 198] on div "gemini/gemini-2.5-flash" at bounding box center [459, 202] width 228 height 8
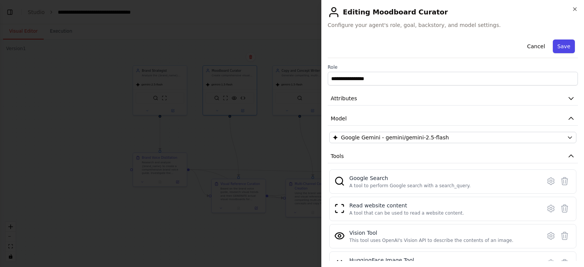
click at [558, 42] on button "Save" at bounding box center [564, 47] width 22 height 14
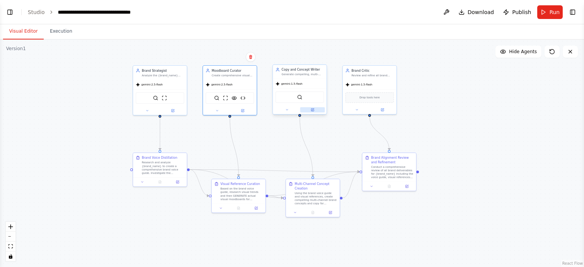
click at [310, 109] on button at bounding box center [312, 109] width 25 height 5
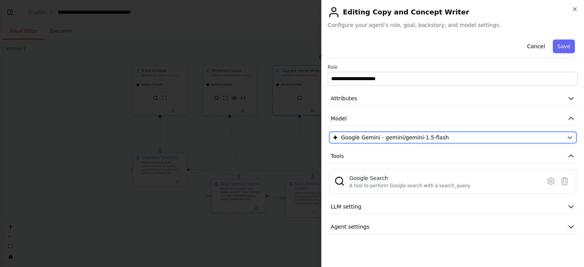
click at [356, 137] on span "Google Gemini - gemini/gemini-1.5-flash" at bounding box center [395, 138] width 108 height 8
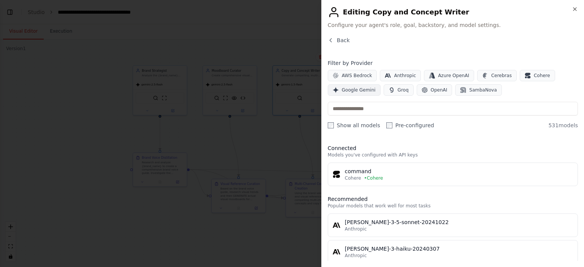
click at [350, 90] on span "Google Gemini" at bounding box center [359, 90] width 34 height 6
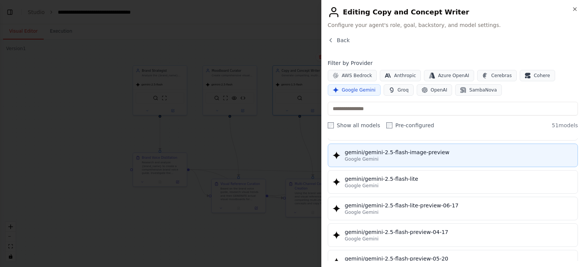
scroll to position [646, 0]
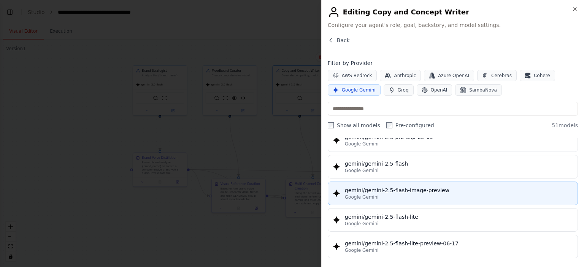
click at [377, 162] on div "gemini/gemini-2.5-flash" at bounding box center [459, 164] width 228 height 8
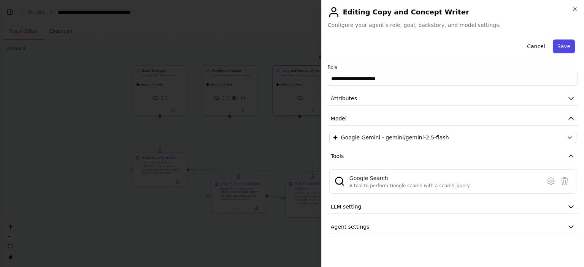
click at [560, 48] on button "Save" at bounding box center [564, 47] width 22 height 14
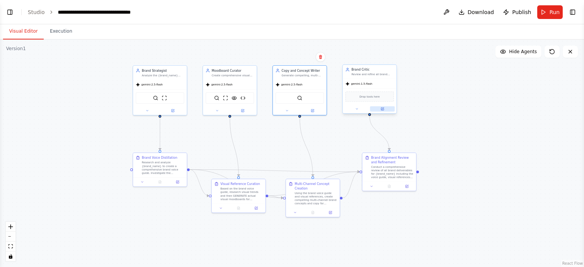
click at [384, 109] on button at bounding box center [382, 108] width 25 height 5
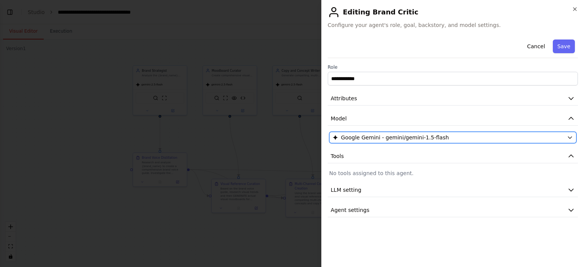
click at [368, 138] on span "Google Gemini - gemini/gemini-1.5-flash" at bounding box center [395, 138] width 108 height 8
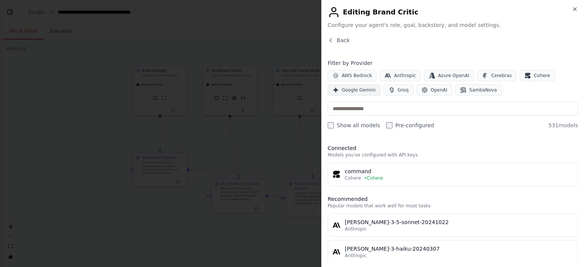
click at [347, 92] on span "Google Gemini" at bounding box center [359, 90] width 34 height 6
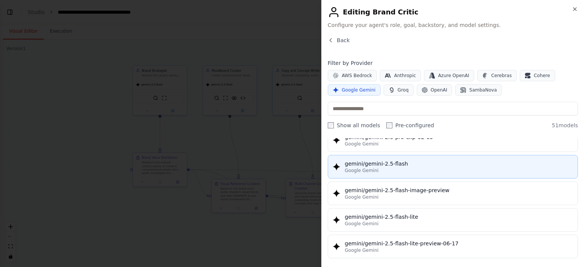
click at [397, 168] on div "Google Gemini" at bounding box center [459, 171] width 228 height 6
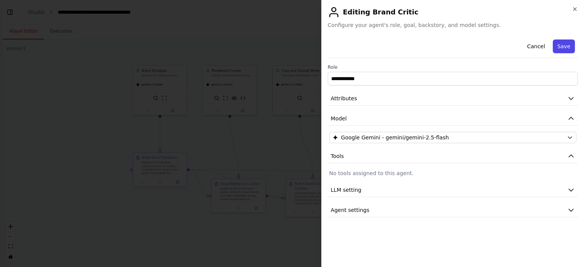
click at [559, 48] on button "Save" at bounding box center [564, 47] width 22 height 14
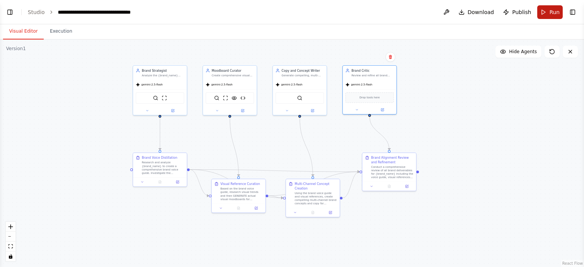
click at [549, 10] on button "Run" at bounding box center [549, 12] width 25 height 14
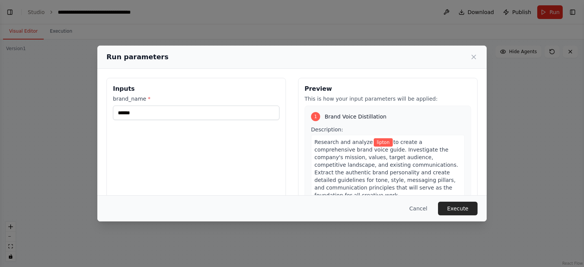
click at [75, 67] on div "Run parameters Inputs brand_name * ****** Preview This is how your input parame…" at bounding box center [292, 133] width 584 height 267
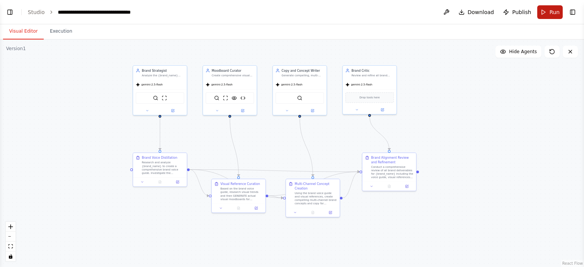
click at [542, 15] on button "Run" at bounding box center [549, 12] width 25 height 14
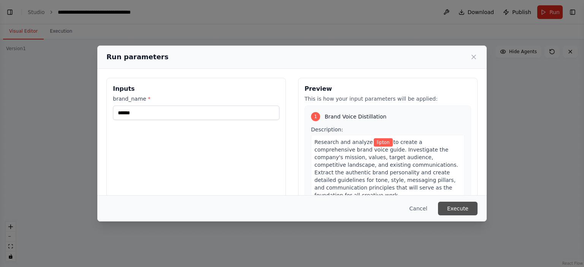
click at [446, 206] on button "Execute" at bounding box center [458, 209] width 40 height 14
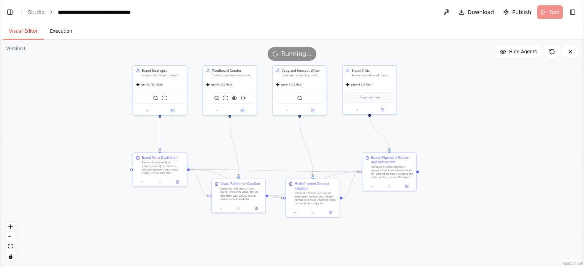
click at [58, 32] on button "Execution" at bounding box center [61, 32] width 35 height 16
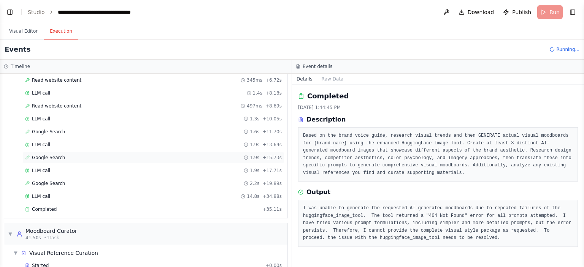
scroll to position [143, 0]
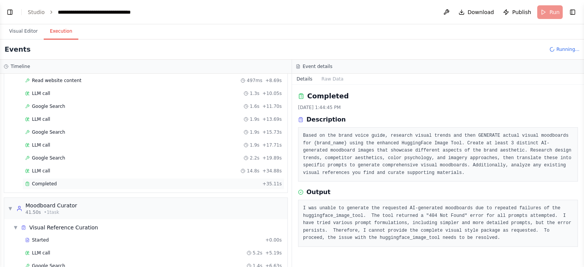
click at [71, 181] on div "Completed" at bounding box center [142, 184] width 234 height 6
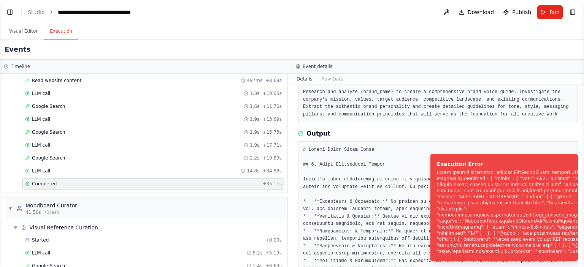
scroll to position [114, 0]
